Goal: Navigation & Orientation: Find specific page/section

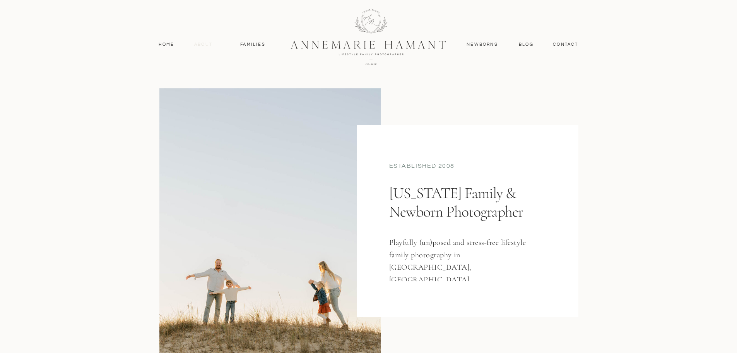
click at [200, 43] on nav "About" at bounding box center [203, 44] width 22 height 7
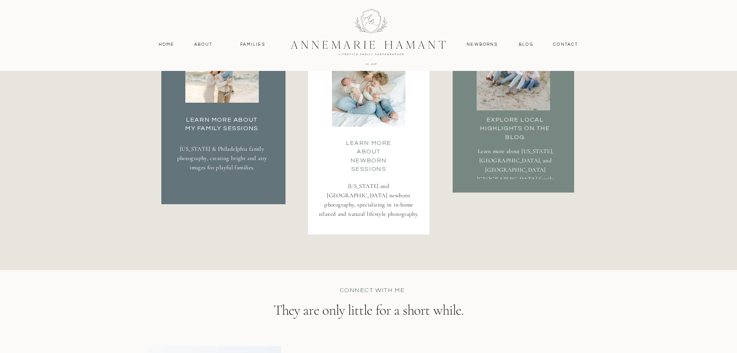
scroll to position [1448, 0]
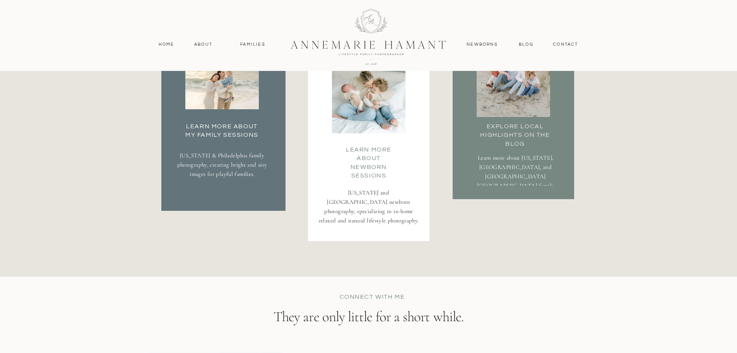
click at [156, 46] on nav "Home" at bounding box center [166, 44] width 23 height 7
